Goal: Information Seeking & Learning: Check status

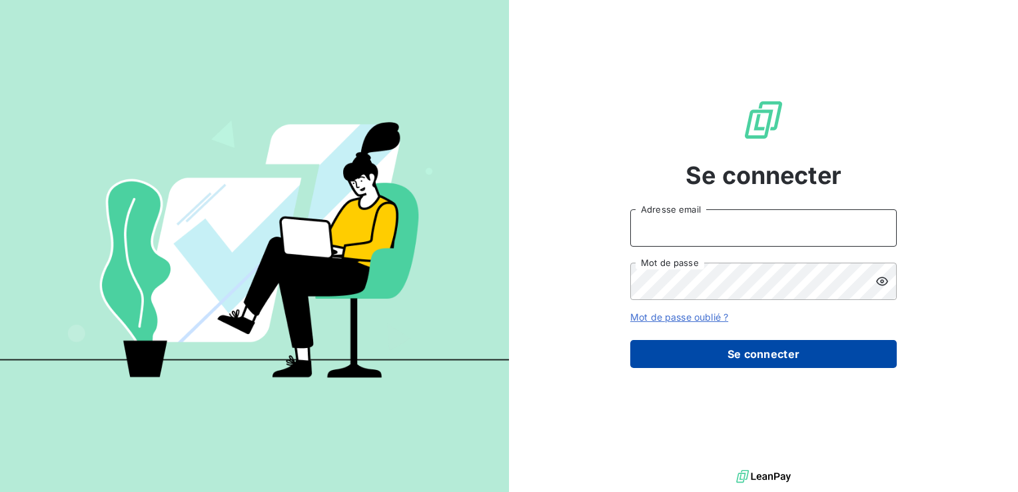
type input "[EMAIL_ADDRESS][DOMAIN_NAME]"
click at [792, 364] on button "Se connecter" at bounding box center [763, 354] width 267 height 28
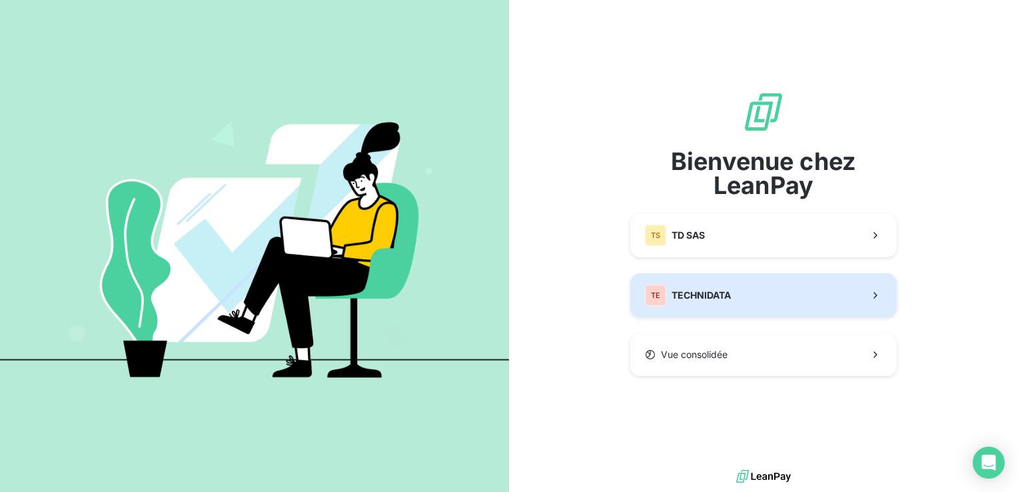
click at [755, 307] on button "TE TECHNIDATA" at bounding box center [763, 295] width 267 height 44
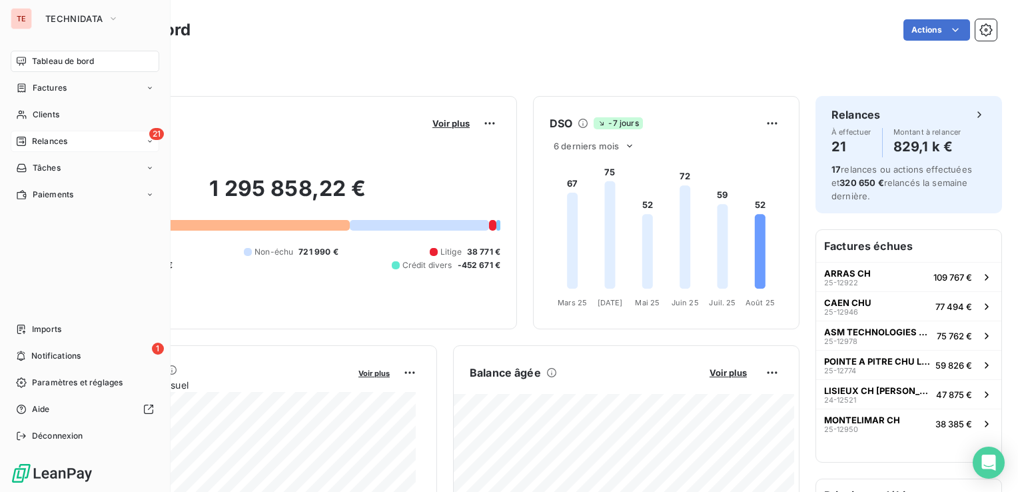
click at [97, 135] on div "21 Relances" at bounding box center [85, 141] width 149 height 21
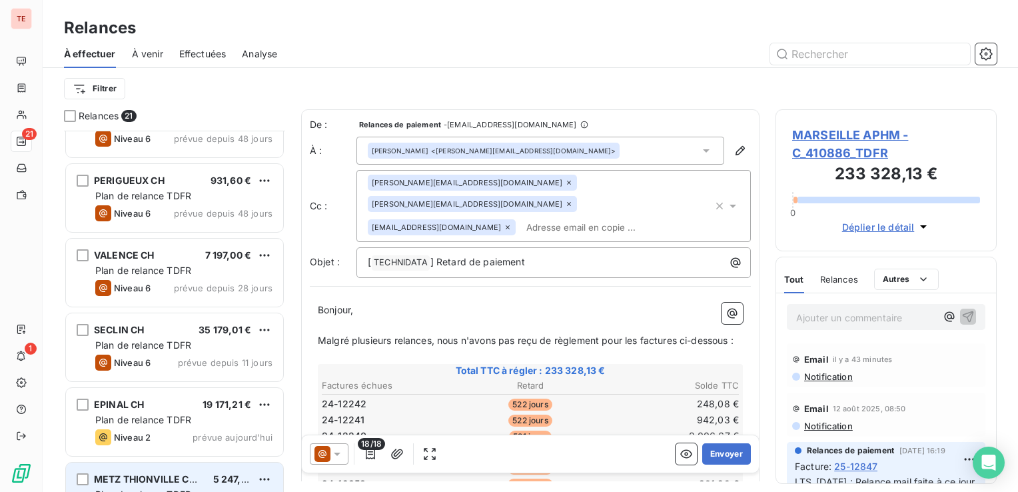
scroll to position [606, 0]
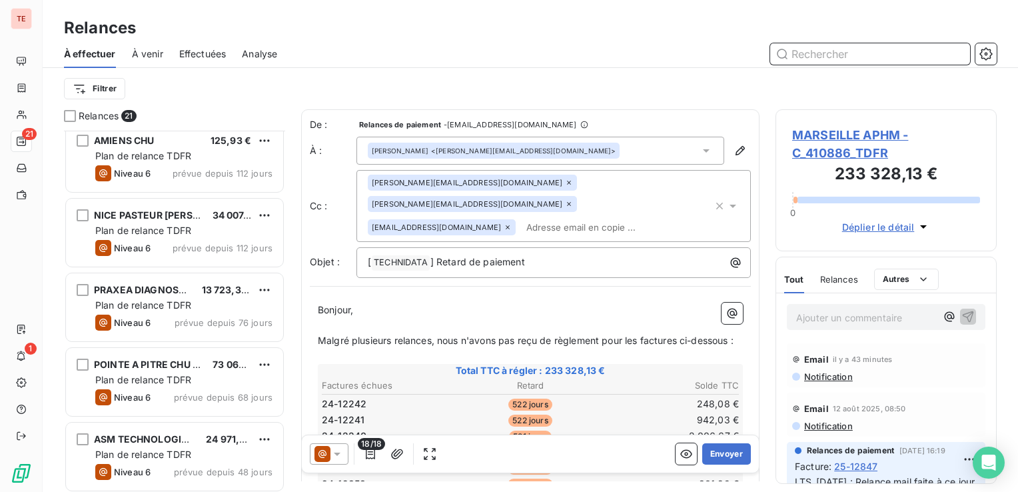
click at [794, 56] on input "text" at bounding box center [870, 53] width 200 height 21
paste input "25-12988"
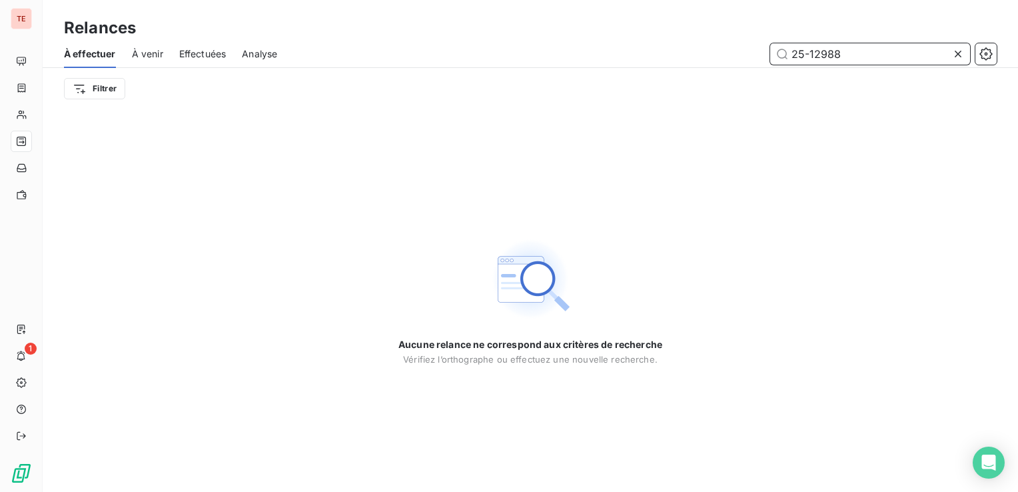
click at [787, 55] on input "25-12988" at bounding box center [870, 53] width 200 height 21
type input "f25-12988"
click at [957, 54] on icon at bounding box center [958, 54] width 7 height 7
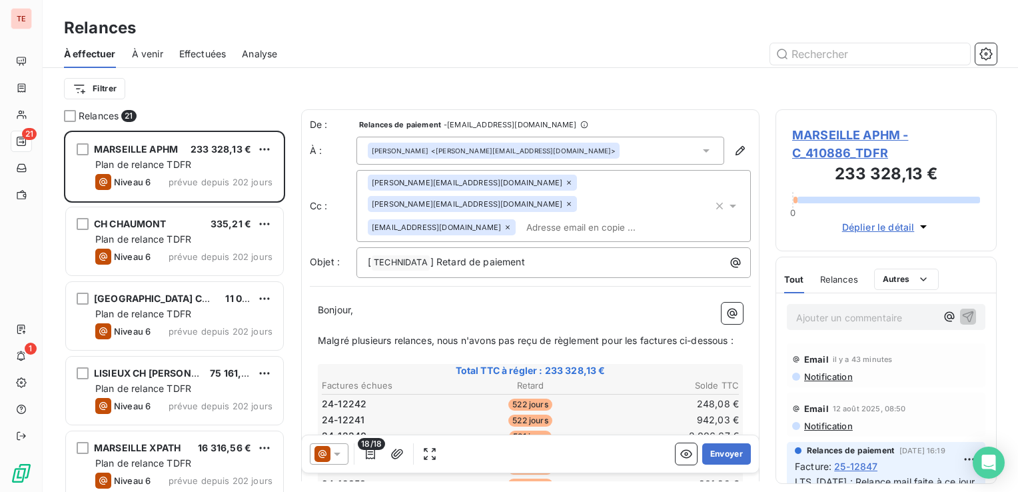
scroll to position [351, 211]
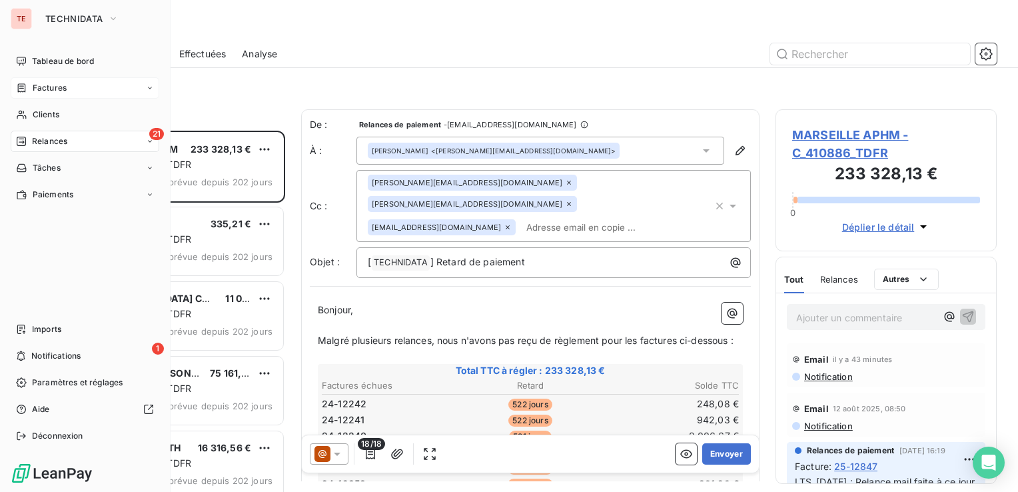
click at [49, 88] on span "Factures" at bounding box center [50, 88] width 34 height 12
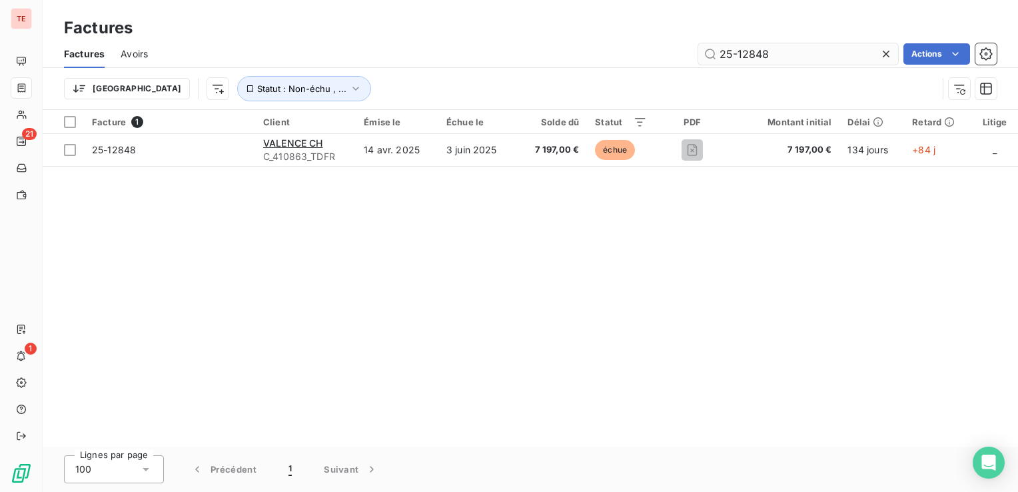
click at [719, 55] on input "25-12848" at bounding box center [798, 53] width 200 height 21
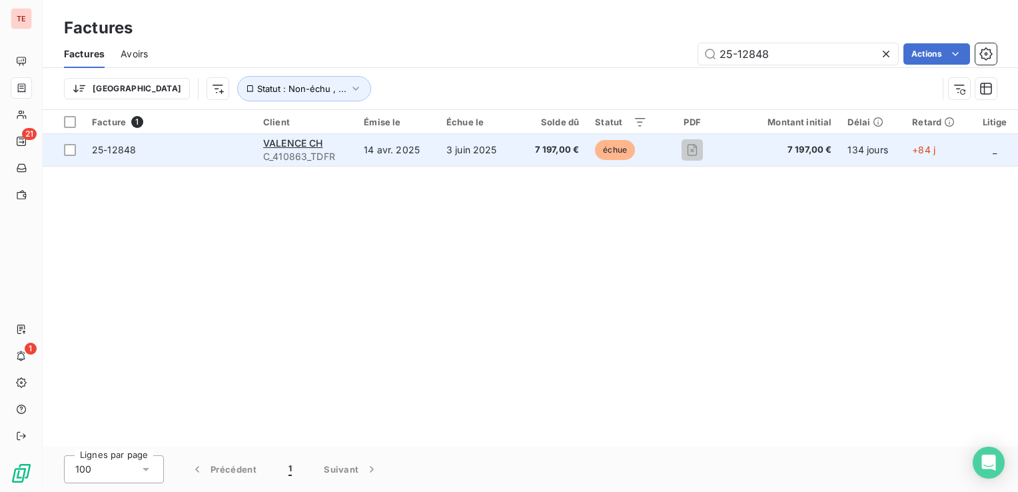
click at [297, 149] on div "VALENCE CH" at bounding box center [305, 143] width 85 height 13
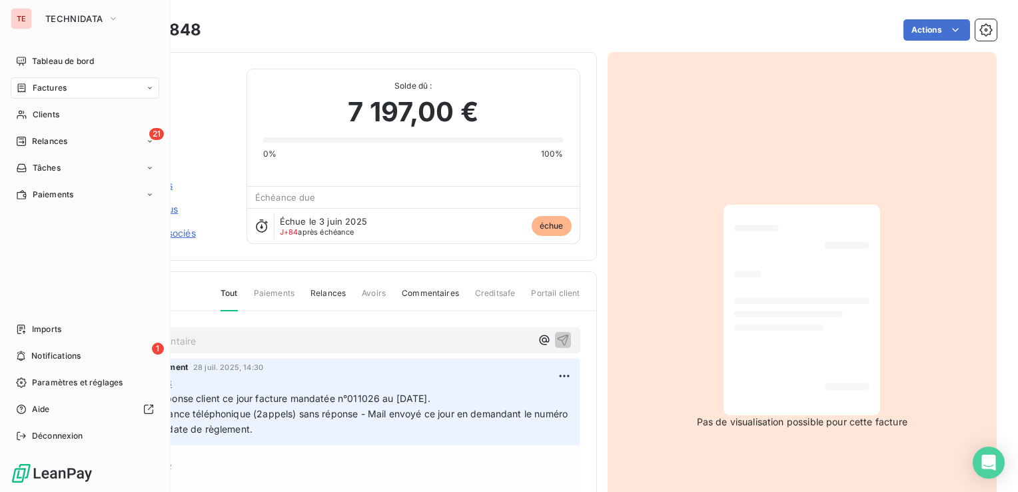
click at [35, 91] on span "Factures" at bounding box center [50, 88] width 34 height 12
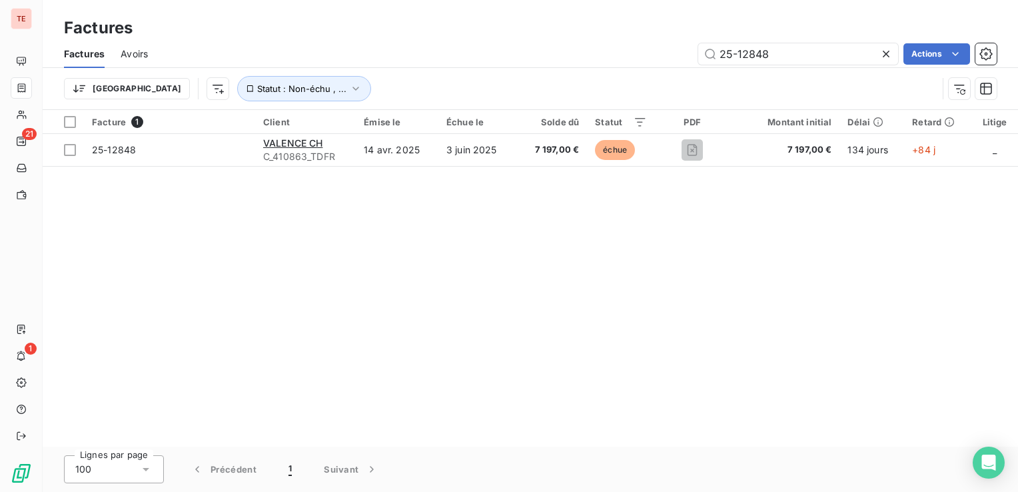
click at [884, 52] on icon at bounding box center [886, 54] width 7 height 7
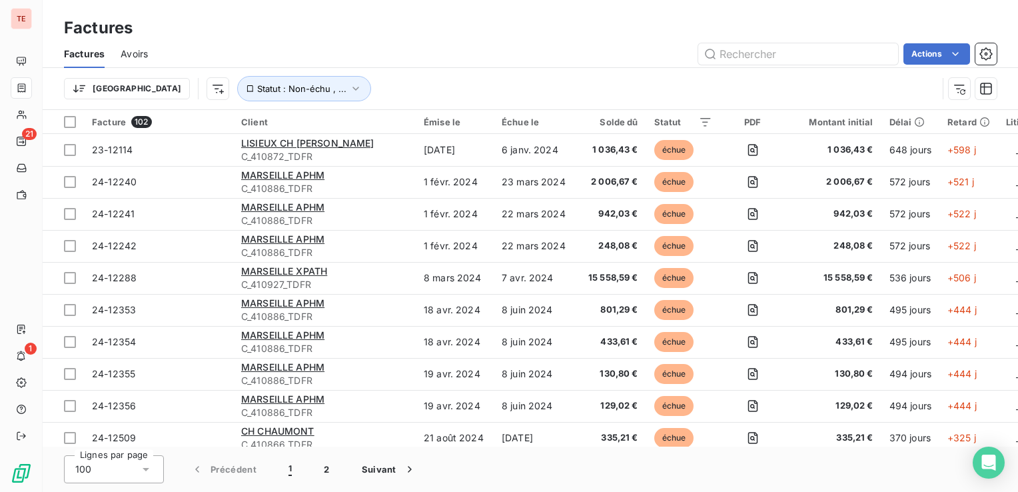
click at [754, 65] on div "Factures Avoirs Actions" at bounding box center [531, 54] width 976 height 28
click at [753, 63] on input "text" at bounding box center [798, 53] width 200 height 21
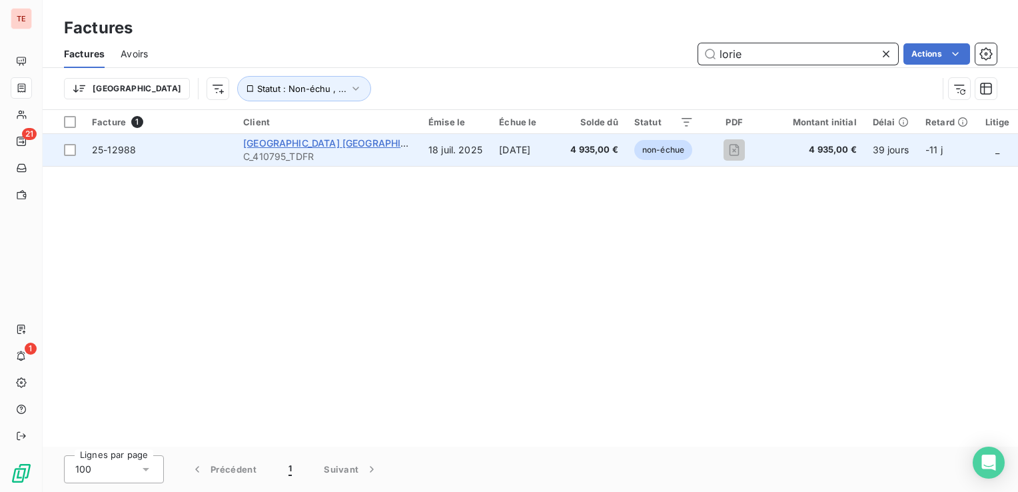
type input "lorie"
click at [338, 143] on span "[GEOGRAPHIC_DATA] [GEOGRAPHIC_DATA]" at bounding box center [340, 142] width 195 height 11
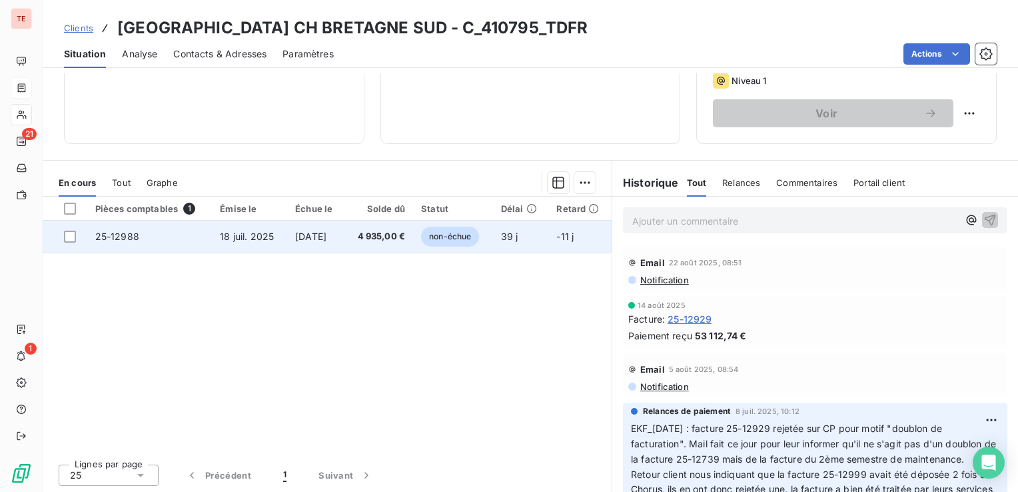
click at [403, 239] on span "4 935,00 €" at bounding box center [379, 236] width 53 height 13
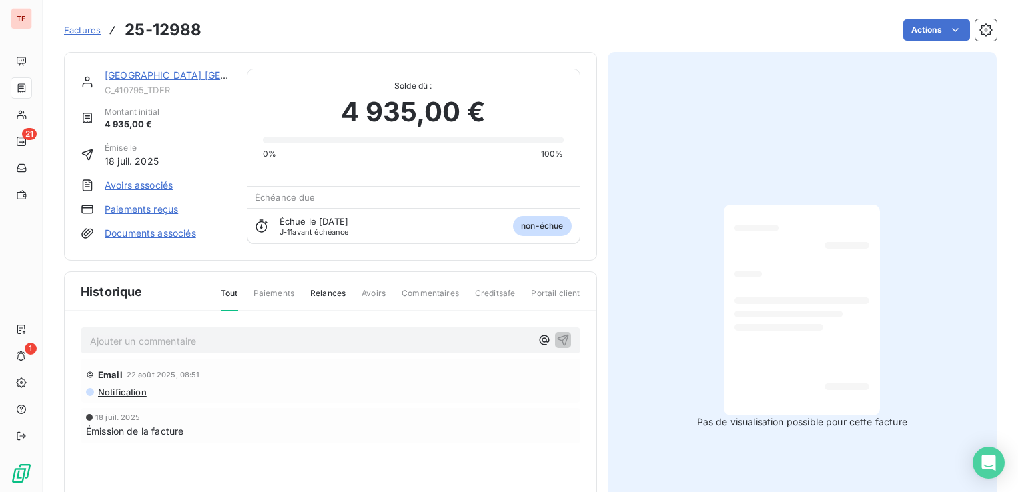
click at [167, 343] on p "Ajouter un commentaire ﻿" at bounding box center [310, 341] width 441 height 17
click at [119, 340] on span "MCO_[DATE] :" at bounding box center [121, 339] width 63 height 11
click at [193, 342] on p "MCO_[DATE] :" at bounding box center [310, 340] width 441 height 15
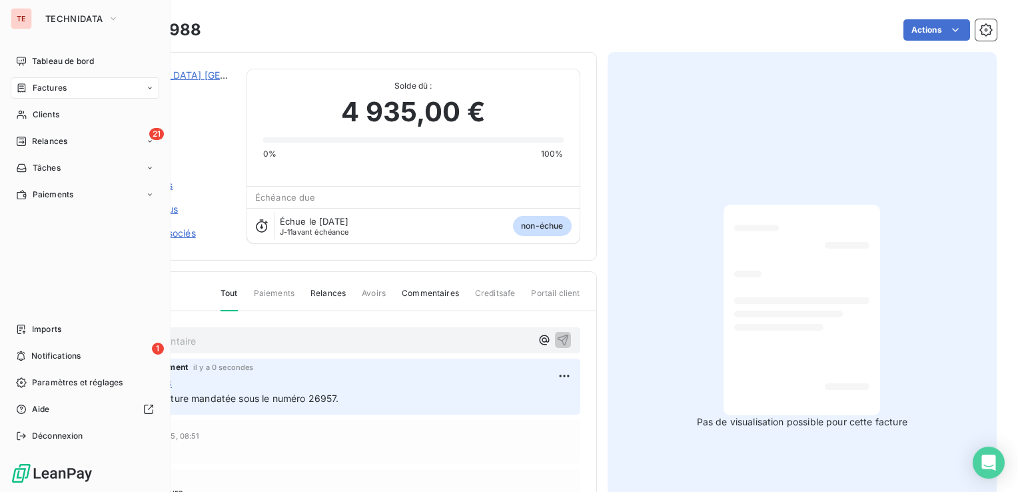
click at [71, 89] on div "Factures" at bounding box center [85, 87] width 149 height 21
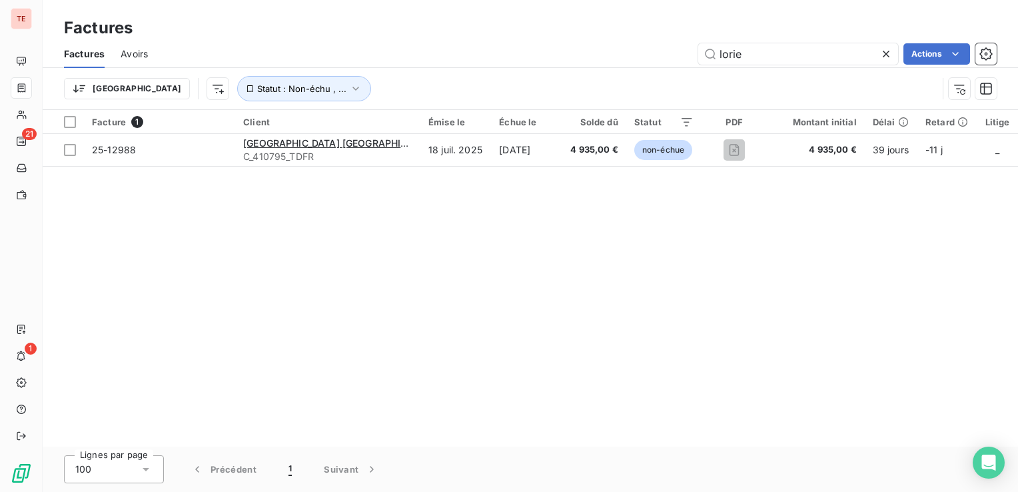
click at [780, 40] on div "Factures Factures Avoirs lorie Actions Trier Statut : Non-échu , ..." at bounding box center [531, 55] width 976 height 110
drag, startPoint x: 780, startPoint y: 40, endPoint x: 769, endPoint y: 52, distance: 16.5
click at [769, 52] on input "lorie" at bounding box center [798, 53] width 200 height 21
paste input "2508-0003"
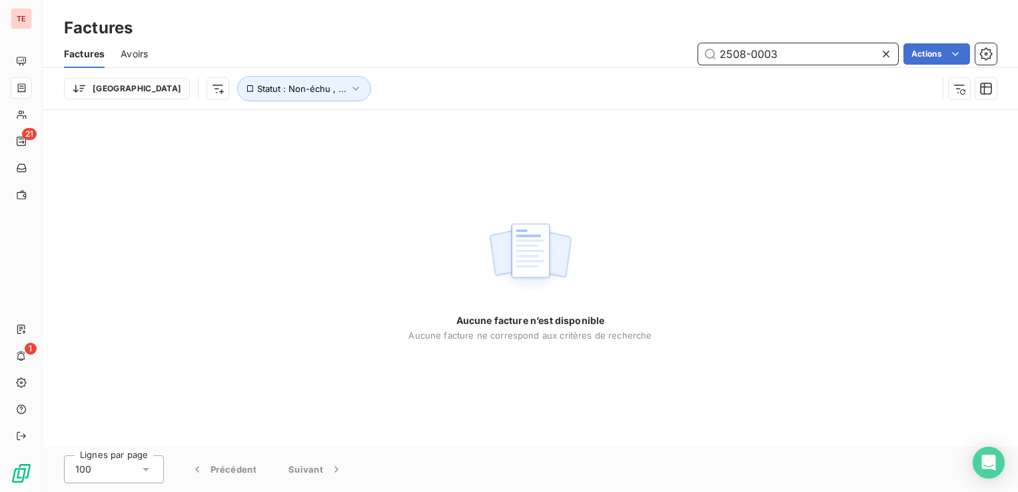
click at [724, 55] on input "2508-0003" at bounding box center [798, 53] width 200 height 21
click at [721, 55] on input "2508-0003" at bounding box center [798, 53] width 200 height 21
type input "F2508-0003"
click at [824, 55] on input "F2508-0003" at bounding box center [798, 53] width 200 height 21
click at [877, 58] on input "F2508-0003" at bounding box center [798, 53] width 200 height 21
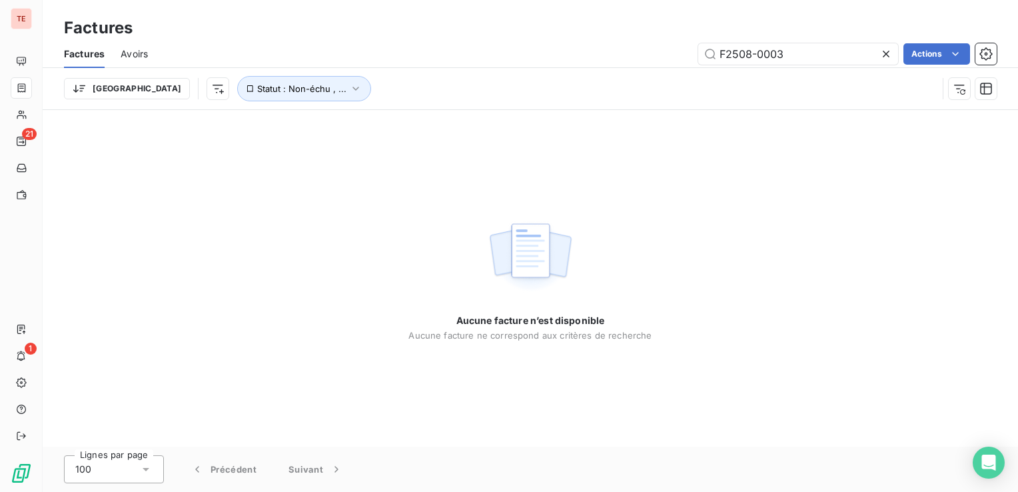
click at [886, 57] on icon at bounding box center [886, 53] width 13 height 13
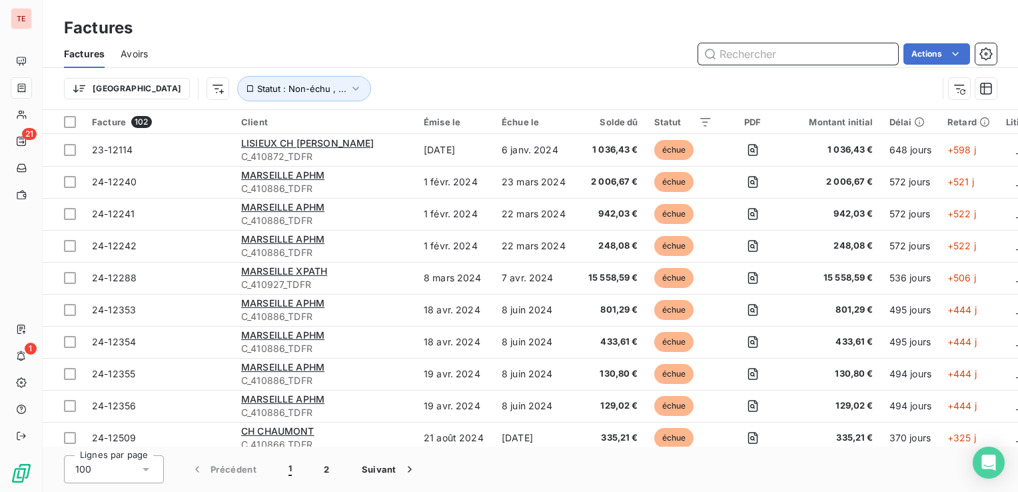
click at [824, 53] on input "text" at bounding box center [798, 53] width 200 height 21
click at [327, 465] on button "2" at bounding box center [326, 469] width 37 height 28
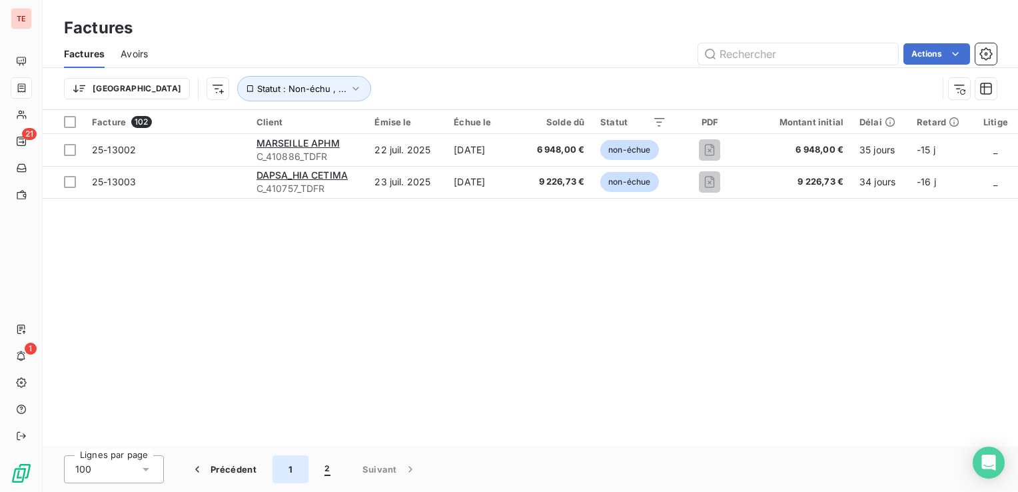
click at [297, 469] on button "1" at bounding box center [291, 469] width 36 height 28
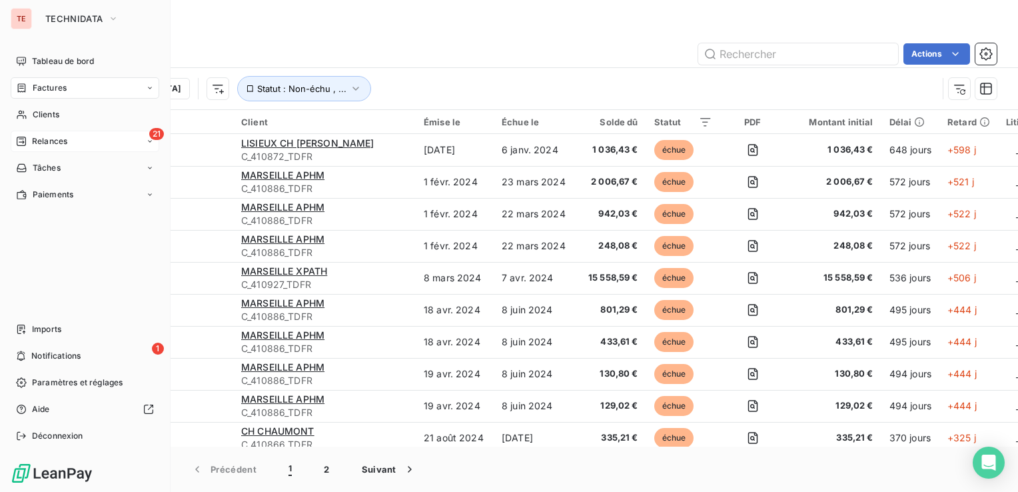
click at [105, 139] on div "21 Relances" at bounding box center [85, 141] width 149 height 21
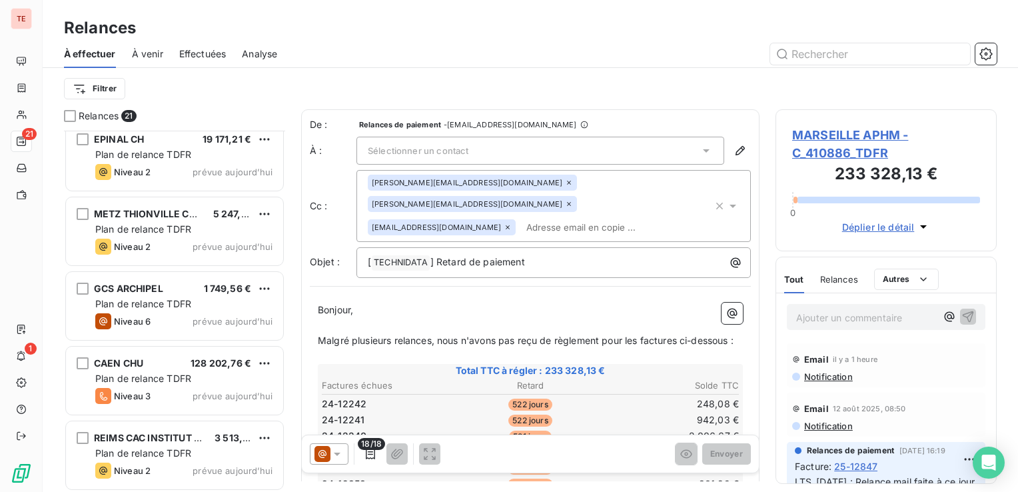
scroll to position [1206, 0]
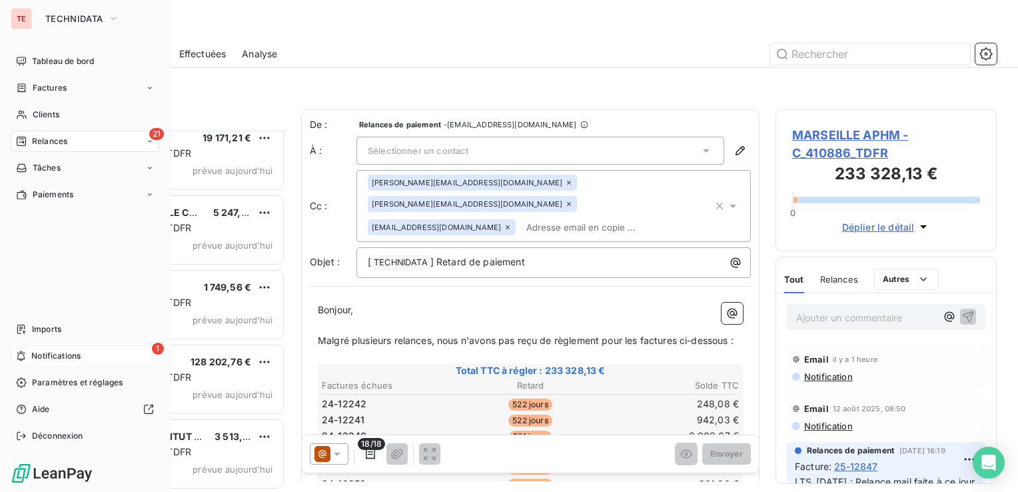
click at [37, 353] on span "Notifications" at bounding box center [55, 356] width 49 height 12
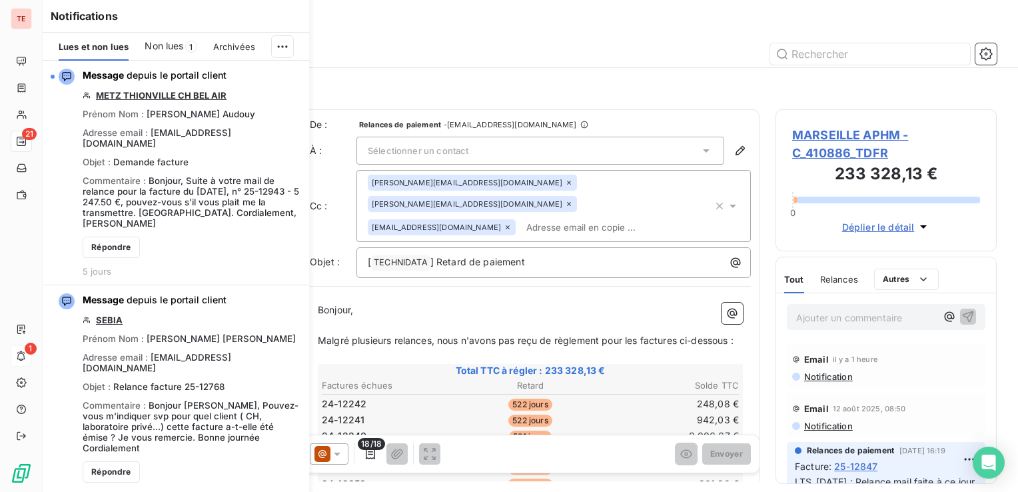
click at [162, 46] on span "Non lues" at bounding box center [164, 45] width 39 height 13
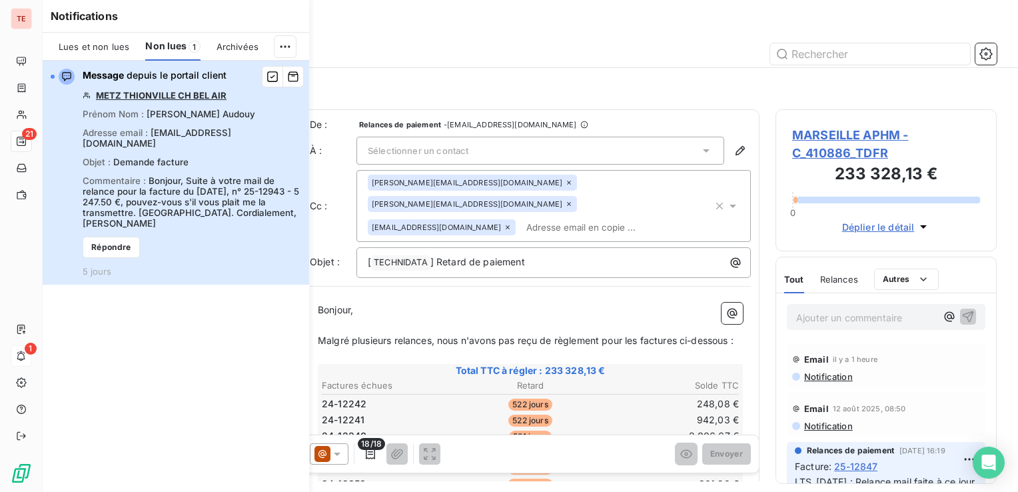
click at [268, 233] on div "Message depuis le portail client METZ THIONVILLE CH BEL AIR Prénom Nom : [PERSO…" at bounding box center [192, 173] width 219 height 208
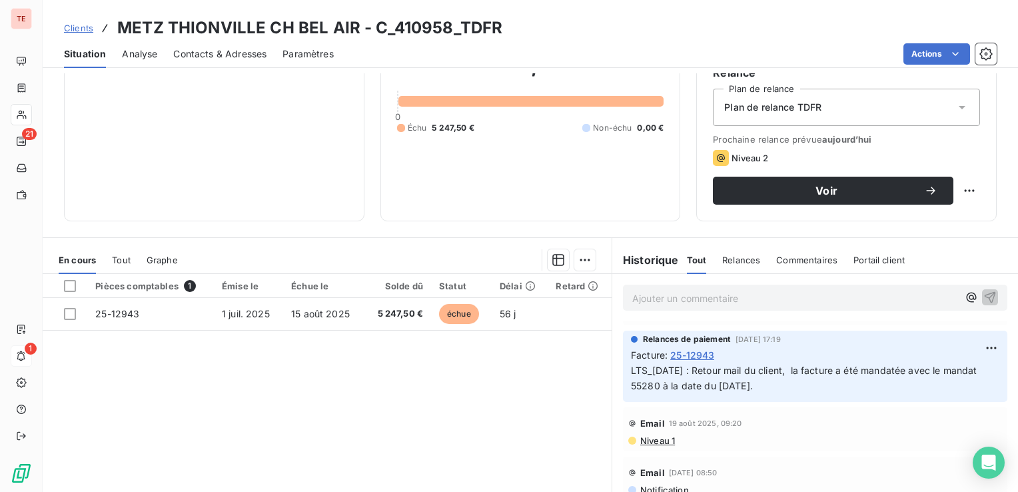
scroll to position [67, 0]
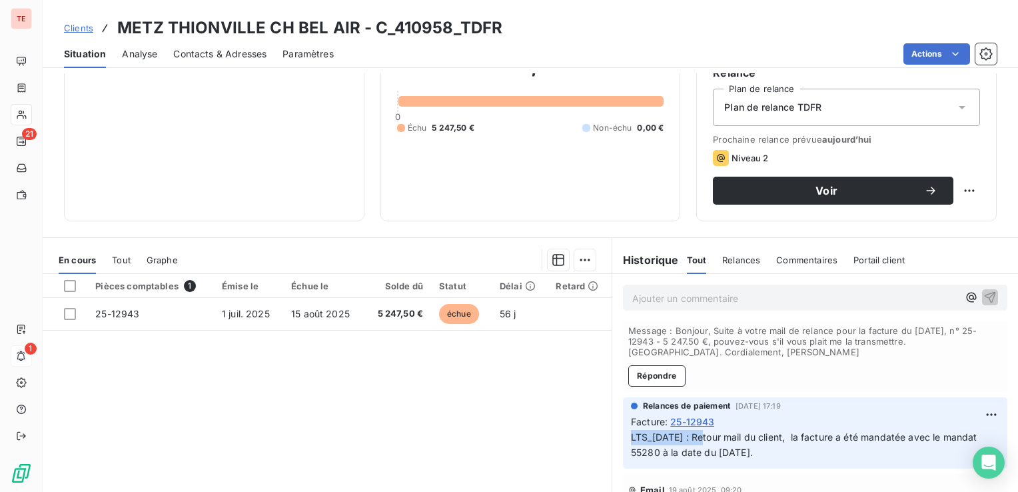
drag, startPoint x: 692, startPoint y: 436, endPoint x: 616, endPoint y: 437, distance: 75.3
click at [623, 437] on div "Relances de paiement [DATE] 17:19 Facture : 25-12943 LTS_[DATE] : Retour mail d…" at bounding box center [815, 432] width 385 height 71
copy span "LTS_[DATE] :"
click at [968, 407] on html "TE 21 1 Clients METZ THIONVILLE CH BEL AIR - C_410958_TDFR Situation Analyse Co…" at bounding box center [509, 246] width 1018 height 492
click at [957, 449] on div "Editer" at bounding box center [939, 443] width 75 height 21
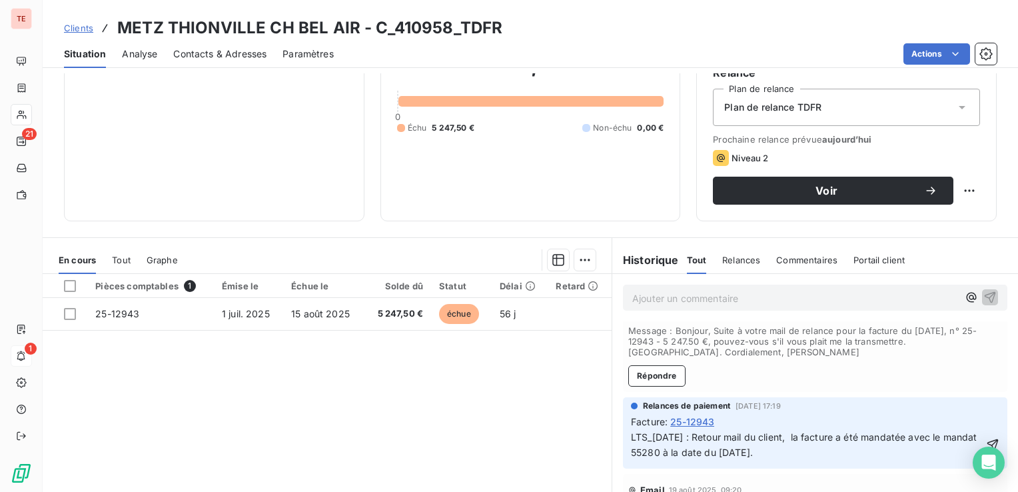
click at [631, 439] on span "LTS_[DATE] : Retour mail du client, la facture a été mandatée avec le mandat 55…" at bounding box center [805, 444] width 349 height 27
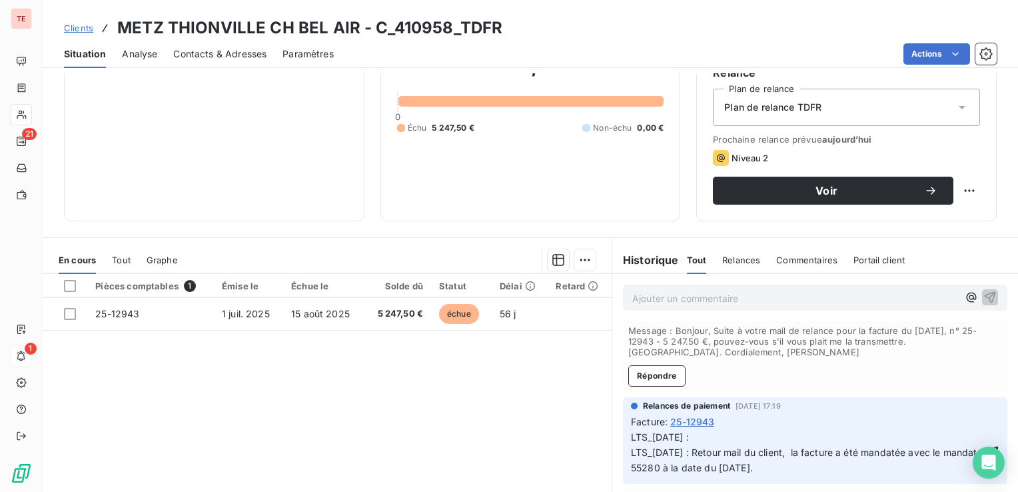
click at [656, 436] on span "LTS_[DATE] : LTS_[DATE] : Retour mail du client, la facture a été mandatée avec…" at bounding box center [805, 452] width 349 height 42
click at [704, 440] on p "LTS_[DATE] : LTS_[DATE] : Retour mail du client, la facture a été mandatée avec…" at bounding box center [807, 453] width 353 height 46
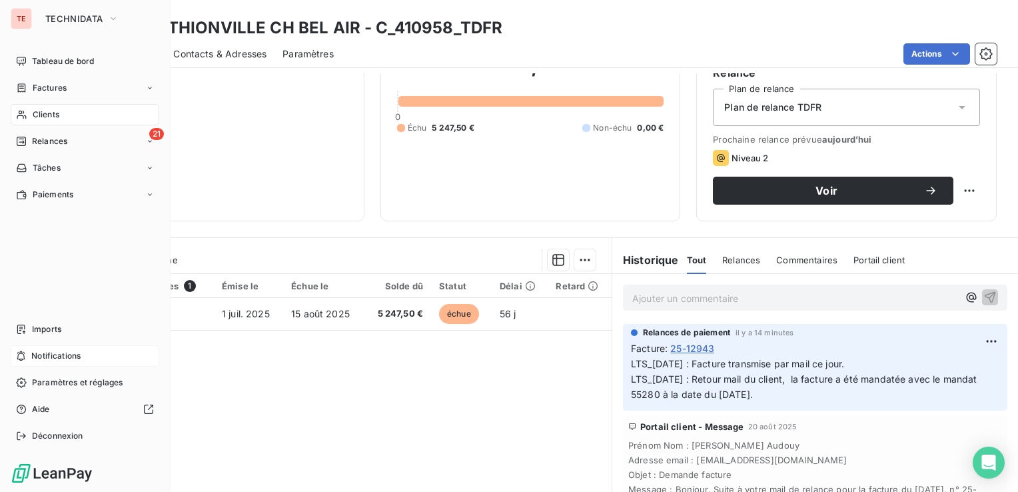
click at [39, 115] on span "Clients" at bounding box center [46, 115] width 27 height 12
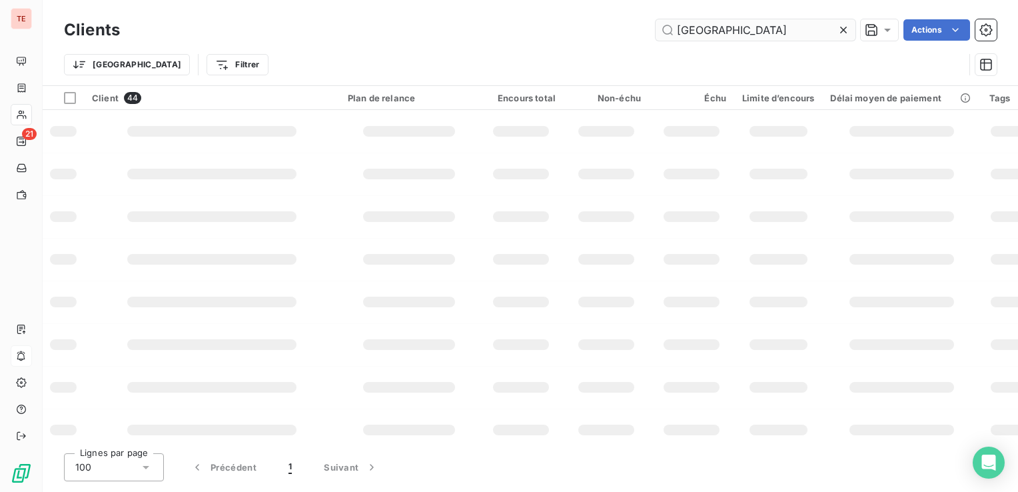
type input "[GEOGRAPHIC_DATA]"
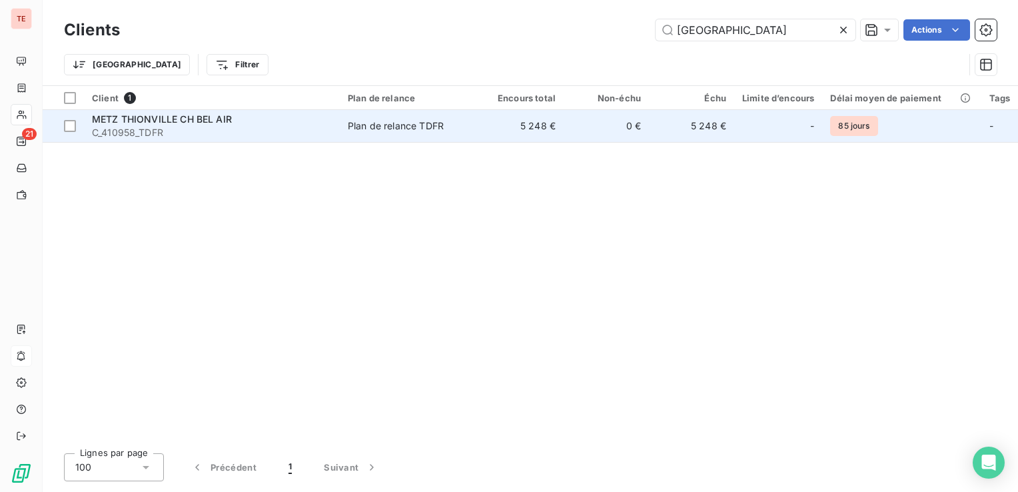
click at [191, 124] on span "METZ THIONVILLE CH BEL AIR" at bounding box center [162, 118] width 140 height 11
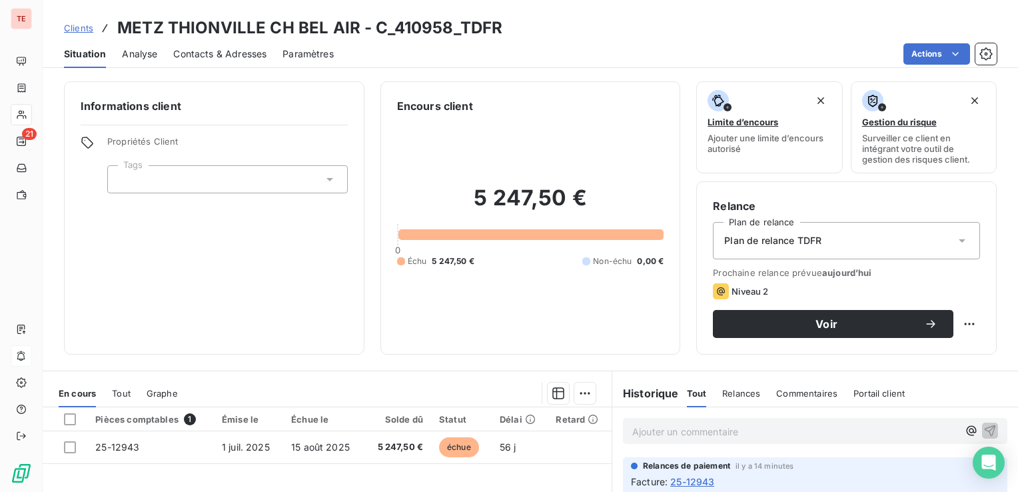
click at [218, 59] on span "Contacts & Adresses" at bounding box center [219, 53] width 93 height 13
